Goal: Answer question/provide support: Share knowledge or assist other users

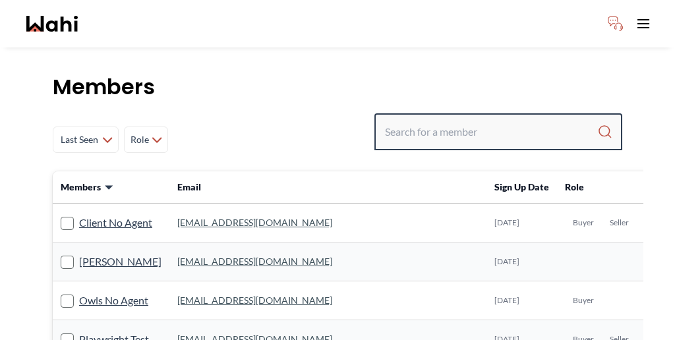
click at [483, 120] on input "Search input" at bounding box center [491, 132] width 212 height 24
paste input "[PERSON_NAME]"
type input "[PERSON_NAME]"
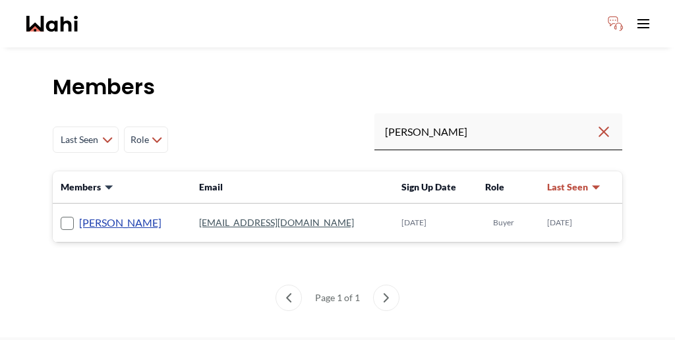
click at [79, 214] on link "[PERSON_NAME]" at bounding box center [120, 222] width 82 height 17
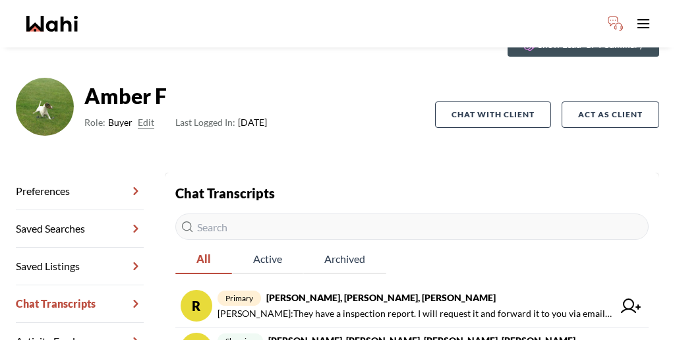
scroll to position [76, 0]
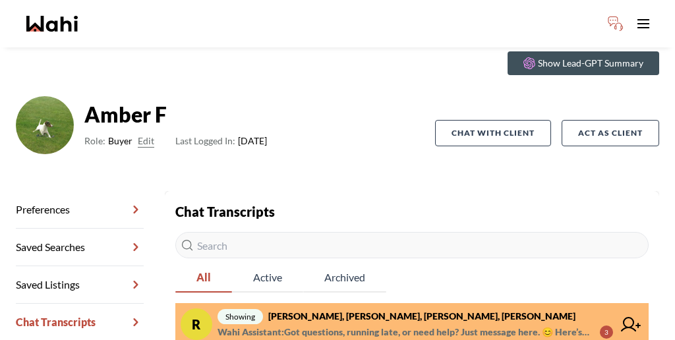
scroll to position [76, 0]
